Goal: Task Accomplishment & Management: Manage account settings

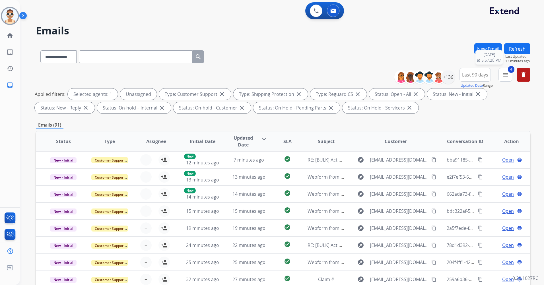
select select "**********"
click at [521, 47] on button "Refresh" at bounding box center [518, 48] width 26 height 11
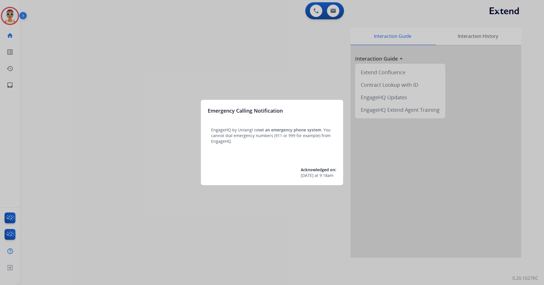
click at [161, 175] on div at bounding box center [272, 142] width 544 height 285
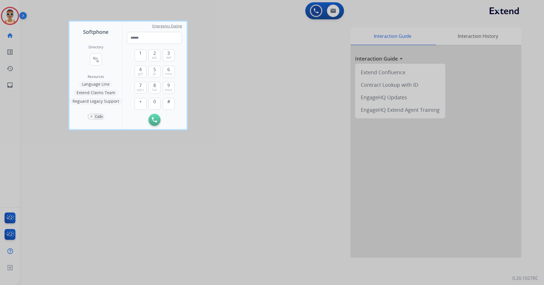
click at [44, 52] on div at bounding box center [272, 142] width 544 height 285
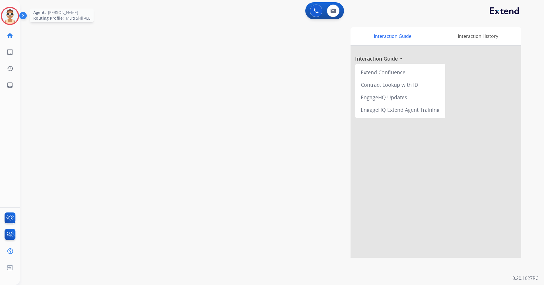
click at [12, 14] on img at bounding box center [10, 16] width 16 height 16
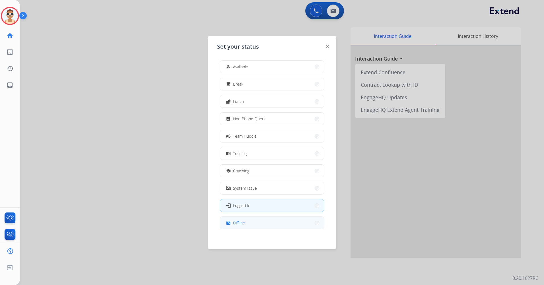
click at [284, 222] on button "work_off Offline" at bounding box center [272, 223] width 104 height 12
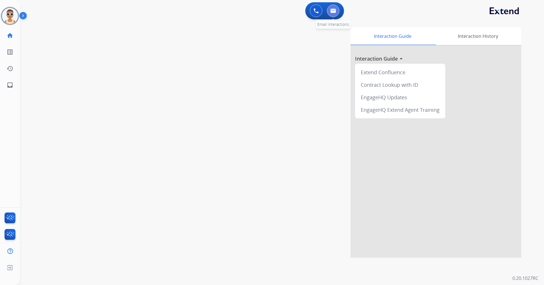
click at [334, 10] on img at bounding box center [334, 11] width 6 height 5
select select "**********"
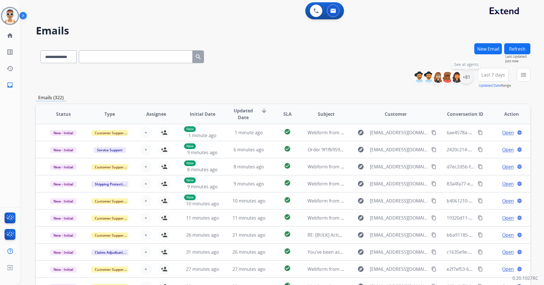
click at [466, 79] on div "+81" at bounding box center [467, 77] width 14 height 14
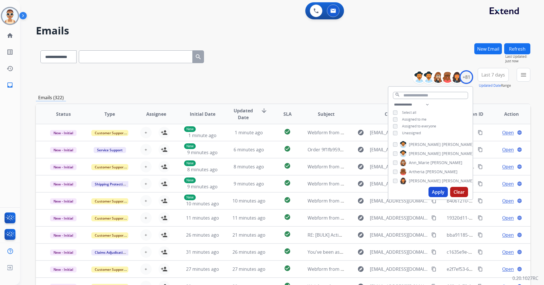
click at [408, 119] on span "Assigned to me" at bounding box center [414, 119] width 24 height 5
click at [433, 194] on button "Apply" at bounding box center [438, 192] width 19 height 10
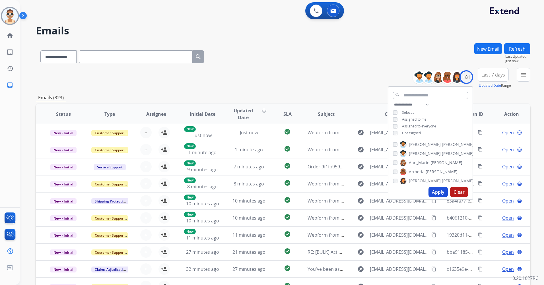
click at [496, 76] on span "Last 7 days" at bounding box center [494, 75] width 24 height 2
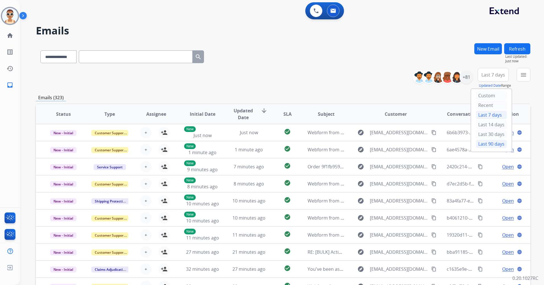
click at [483, 145] on div "Last 90 days" at bounding box center [491, 144] width 31 height 9
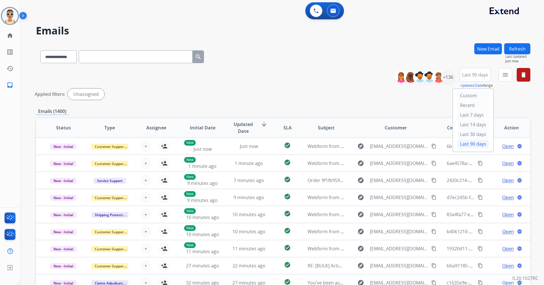
click at [465, 143] on div "Last 90 days" at bounding box center [473, 144] width 31 height 9
click at [501, 73] on button "menu Filters" at bounding box center [506, 75] width 14 height 14
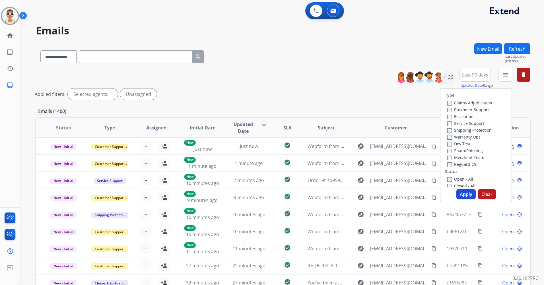
click at [480, 108] on label "Customer Support" at bounding box center [469, 109] width 42 height 5
click at [477, 131] on label "Shipping Protection" at bounding box center [470, 130] width 44 height 5
click at [467, 164] on label "Reguard CS" at bounding box center [462, 164] width 29 height 5
drag, startPoint x: 462, startPoint y: 179, endPoint x: 468, endPoint y: 192, distance: 14.3
click at [462, 179] on label "Open - All" at bounding box center [461, 179] width 26 height 5
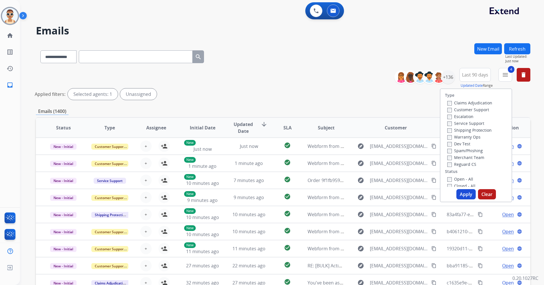
click at [468, 196] on button "Apply" at bounding box center [466, 194] width 19 height 10
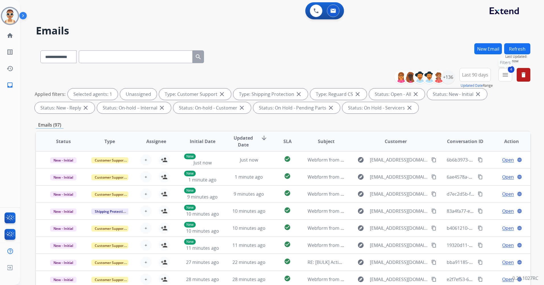
click at [504, 76] on mat-icon "menu" at bounding box center [505, 74] width 7 height 7
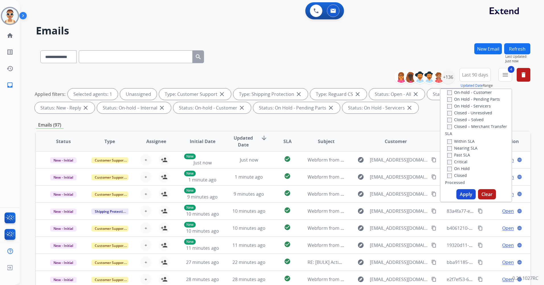
scroll to position [142, 0]
click at [463, 132] on label "Past SLA" at bounding box center [459, 133] width 23 height 5
click at [461, 141] on label "Critical" at bounding box center [458, 140] width 20 height 5
drag, startPoint x: 464, startPoint y: 194, endPoint x: 382, endPoint y: 186, distance: 82.9
click at [465, 193] on button "Apply" at bounding box center [466, 194] width 19 height 10
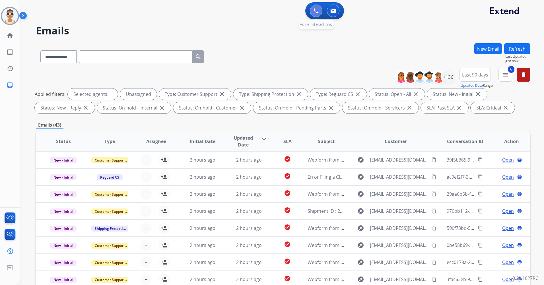
click at [313, 8] on button at bounding box center [316, 11] width 13 height 13
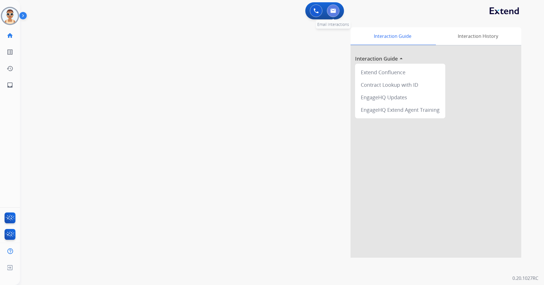
click at [335, 9] on img at bounding box center [334, 11] width 6 height 5
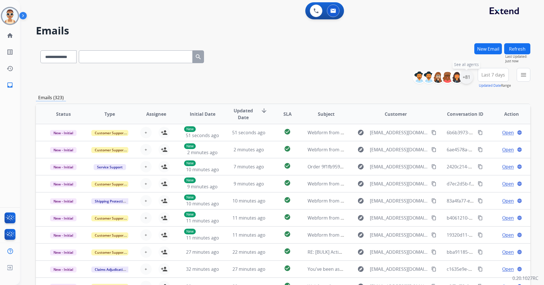
click at [464, 79] on div "+81" at bounding box center [467, 77] width 14 height 14
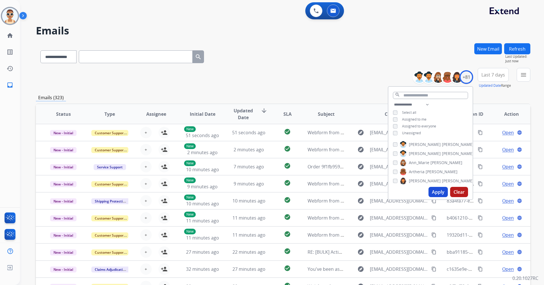
click at [413, 118] on span "Assigned to me" at bounding box center [414, 119] width 24 height 5
click at [416, 132] on span "Unassigned" at bounding box center [411, 133] width 19 height 5
click at [426, 103] on select "**********" at bounding box center [412, 104] width 39 height 7
select select "**********"
click at [393, 101] on select "**********" at bounding box center [412, 104] width 39 height 7
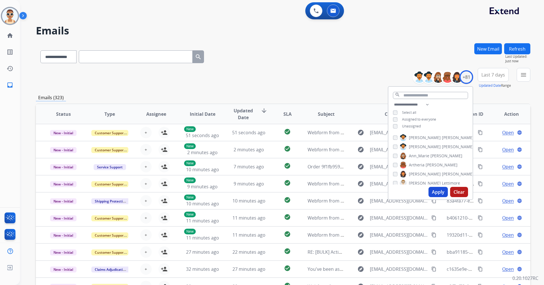
click at [424, 119] on span "Assigned to everyone" at bounding box center [419, 119] width 34 height 5
click at [438, 191] on button "Apply" at bounding box center [438, 192] width 19 height 10
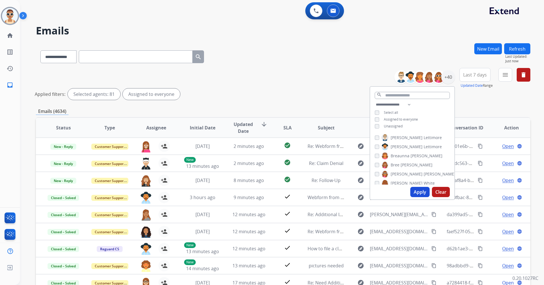
click at [417, 190] on button "Apply" at bounding box center [420, 192] width 19 height 10
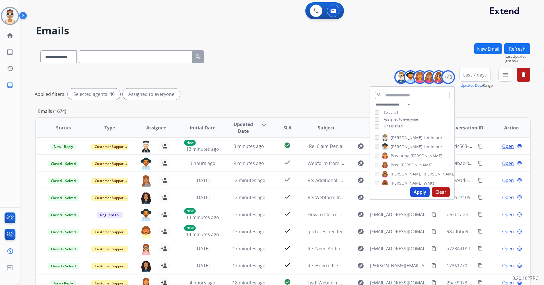
click at [481, 74] on span "Last 7 days" at bounding box center [476, 75] width 24 height 2
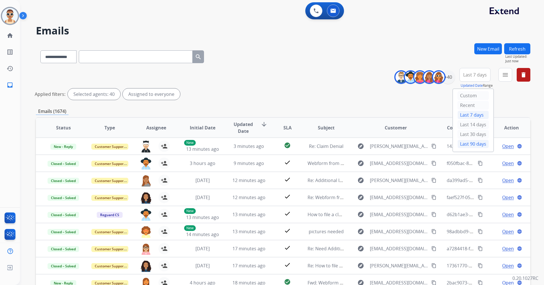
click at [471, 140] on div "Last 90 days" at bounding box center [473, 144] width 31 height 9
click at [509, 75] on button "menu Filters" at bounding box center [506, 75] width 14 height 14
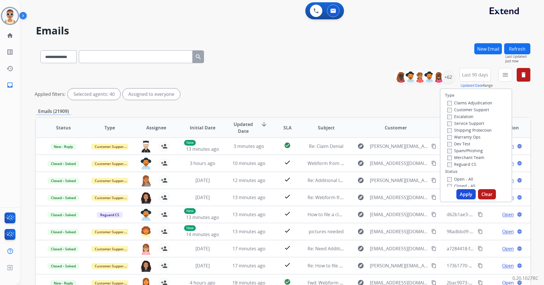
click at [483, 109] on label "Customer Support" at bounding box center [469, 109] width 42 height 5
drag, startPoint x: 476, startPoint y: 131, endPoint x: 478, endPoint y: 144, distance: 12.9
click at [477, 131] on label "Shipping Protection" at bounding box center [470, 130] width 44 height 5
click at [468, 162] on label "Reguard CS" at bounding box center [462, 164] width 29 height 5
click at [464, 178] on label "Open - All" at bounding box center [461, 179] width 26 height 5
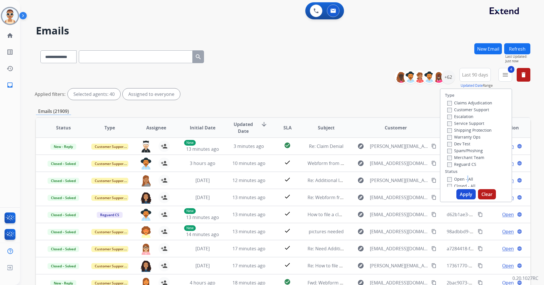
click at [464, 194] on button "Apply" at bounding box center [466, 194] width 19 height 10
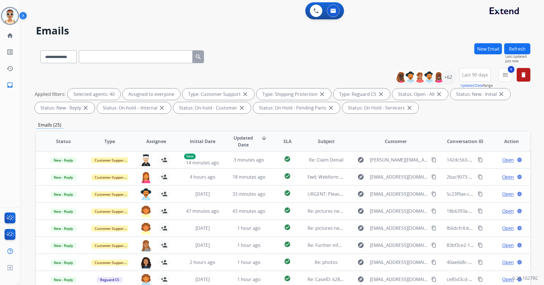
drag, startPoint x: 498, startPoint y: 76, endPoint x: 502, endPoint y: 76, distance: 3.7
click at [498, 76] on div "**********" at bounding box center [465, 78] width 132 height 20
click at [505, 75] on mat-icon "menu" at bounding box center [505, 74] width 7 height 7
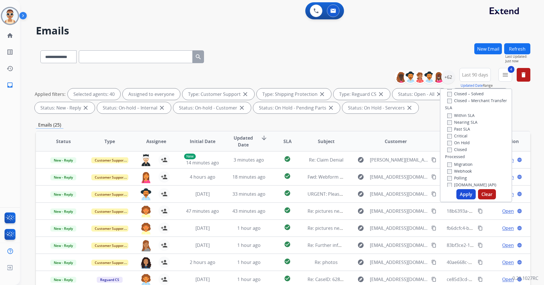
scroll to position [150, 0]
click at [462, 125] on label "Past SLA" at bounding box center [459, 125] width 23 height 5
click at [458, 132] on label "Critical" at bounding box center [458, 132] width 20 height 5
click at [468, 191] on button "Apply" at bounding box center [466, 194] width 19 height 10
